Goal: Information Seeking & Learning: Learn about a topic

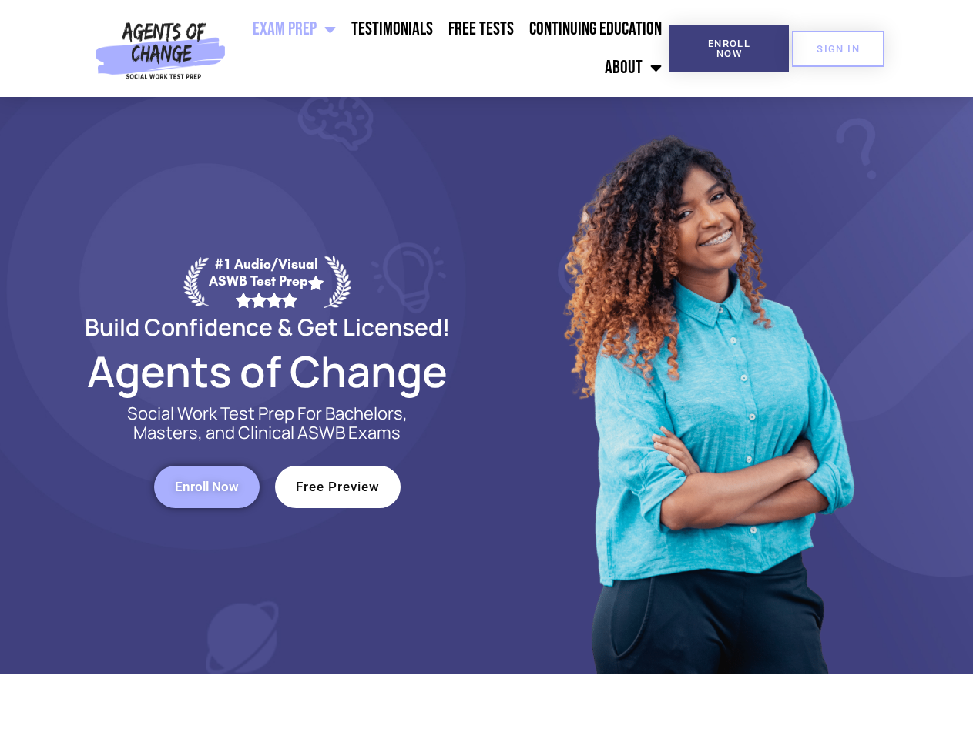
click at [487, 370] on div at bounding box center [706, 386] width 439 height 578
